Goal: Find contact information: Find contact information

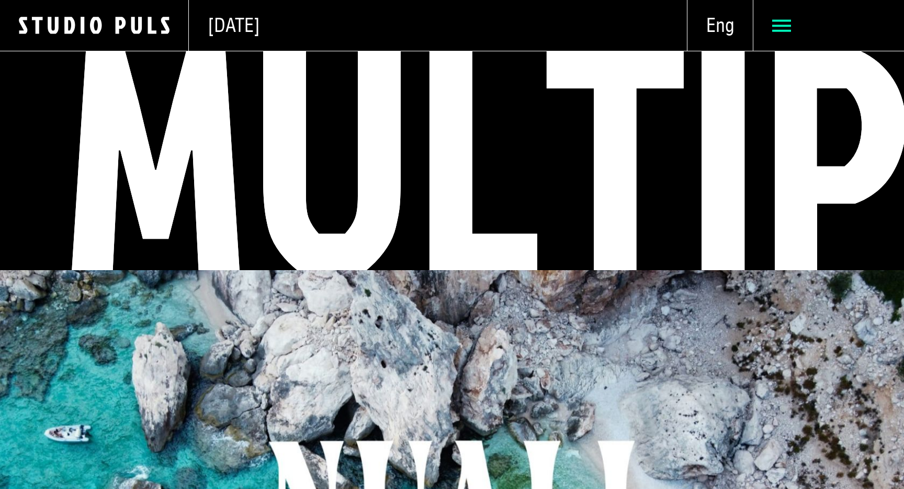
click at [779, 34] on icon at bounding box center [781, 25] width 19 height 19
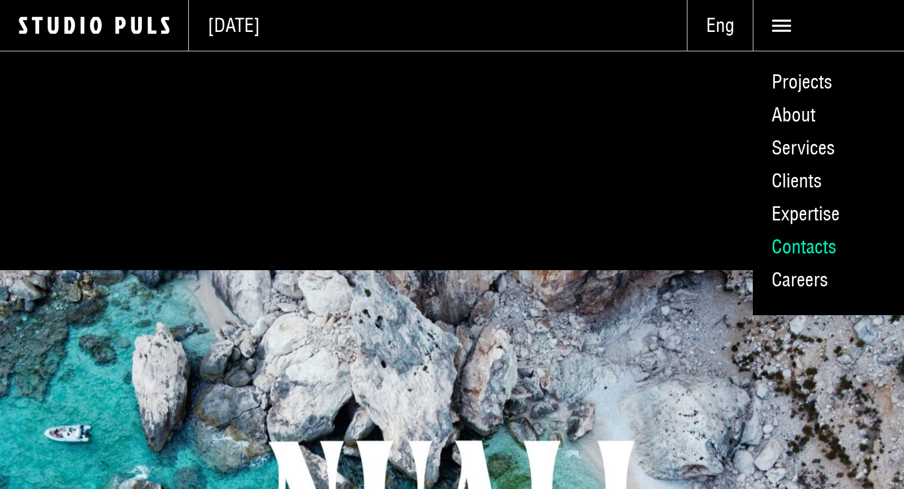
click at [798, 245] on link "Contacts" at bounding box center [828, 246] width 151 height 33
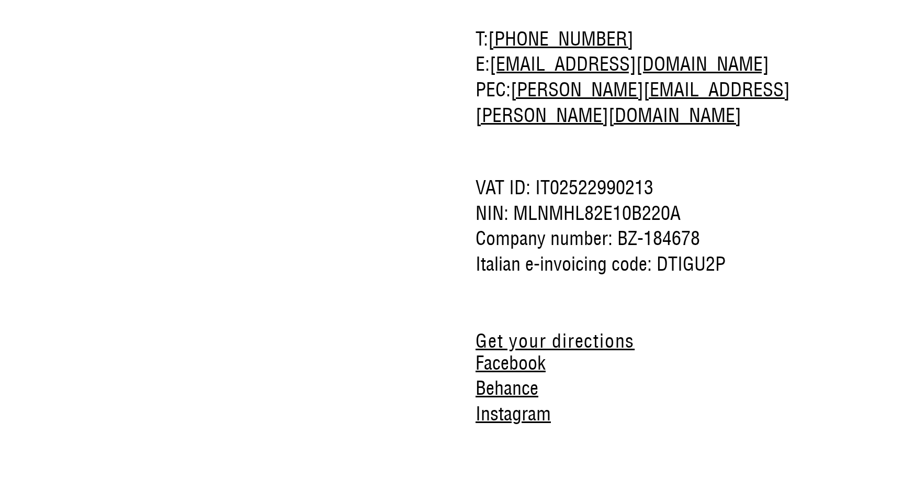
scroll to position [1855, 0]
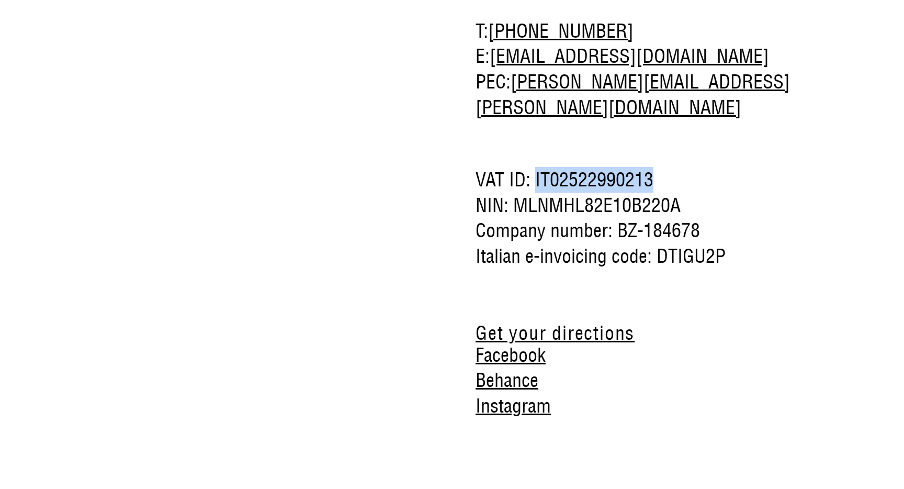
drag, startPoint x: 535, startPoint y: 125, endPoint x: 659, endPoint y: 130, distance: 124.7
click at [659, 167] on span "VAT ID: IT02522990213" at bounding box center [654, 180] width 356 height 26
copy span "IT02522990213"
